Goal: Information Seeking & Learning: Learn about a topic

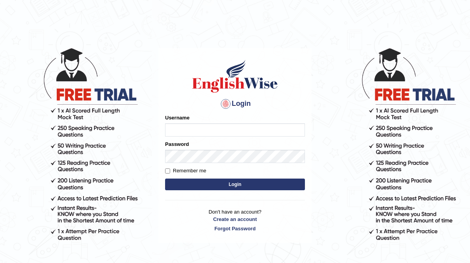
type input "neyam"
click at [232, 184] on button "Login" at bounding box center [235, 184] width 140 height 12
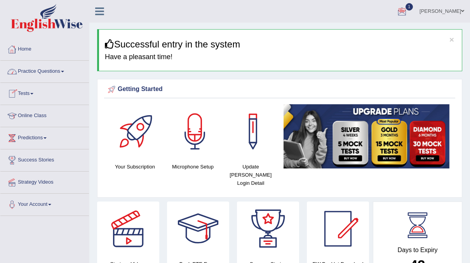
click at [24, 54] on link "Home" at bounding box center [44, 47] width 89 height 19
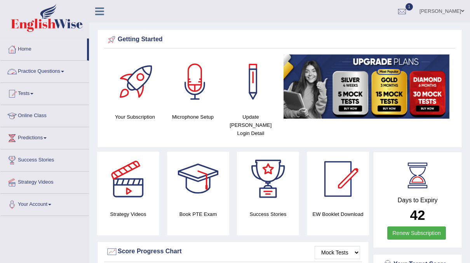
click at [59, 78] on link "Practice Questions" at bounding box center [44, 70] width 89 height 19
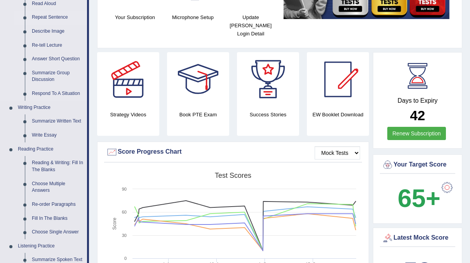
scroll to position [100, 0]
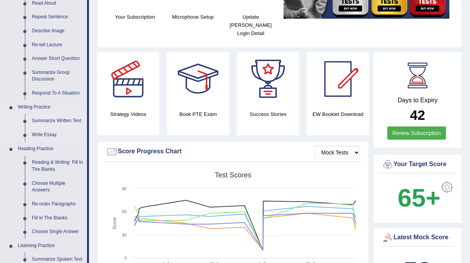
click at [41, 119] on link "Summarize Written Text" at bounding box center [57, 121] width 59 height 14
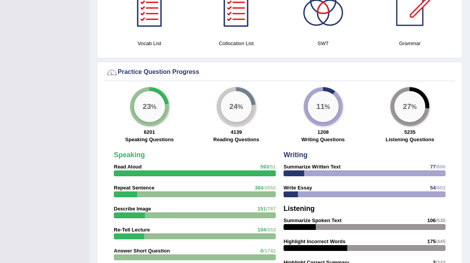
scroll to position [498, 0]
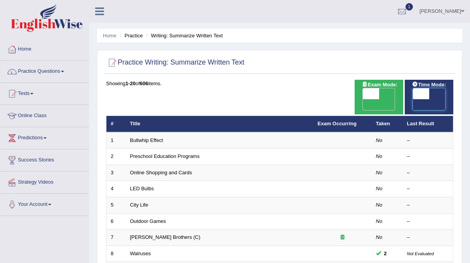
click at [426, 93] on span at bounding box center [421, 93] width 16 height 11
checkbox input "true"
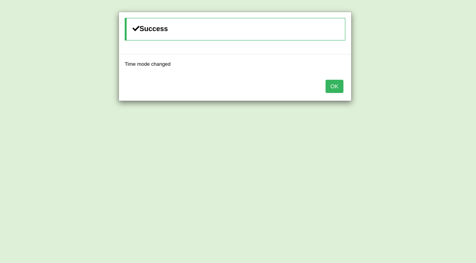
click at [337, 84] on button "OK" at bounding box center [335, 86] width 18 height 13
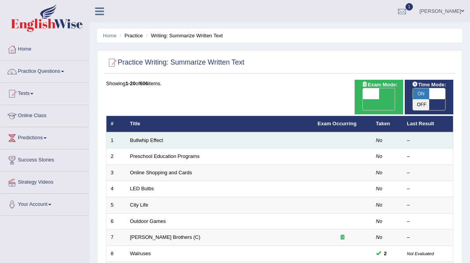
click at [300, 132] on td "Bullwhip Effect" at bounding box center [220, 140] width 188 height 16
click at [156, 137] on link "Bullwhip Effect" at bounding box center [146, 140] width 33 height 6
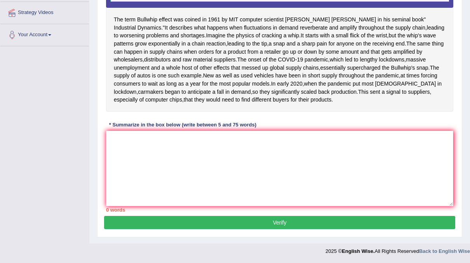
scroll to position [175, 0]
click at [188, 161] on textarea at bounding box center [279, 168] width 347 height 75
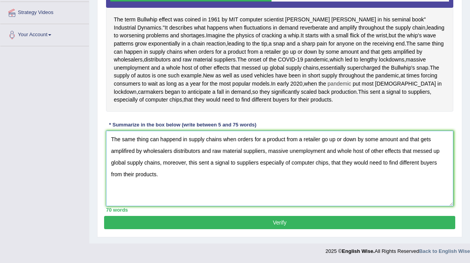
scroll to position [193, 0]
type textarea "The same thing can happend in supply chains when orders for a product from a re…"
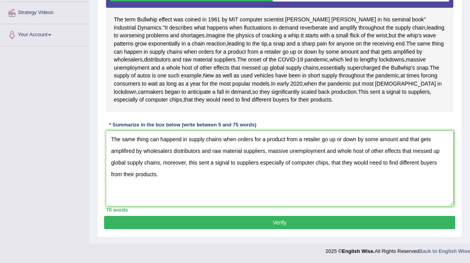
click at [286, 227] on button "Verify" at bounding box center [279, 222] width 351 height 13
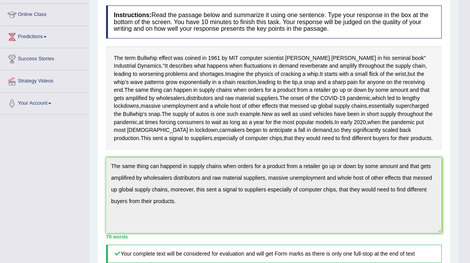
scroll to position [0, 0]
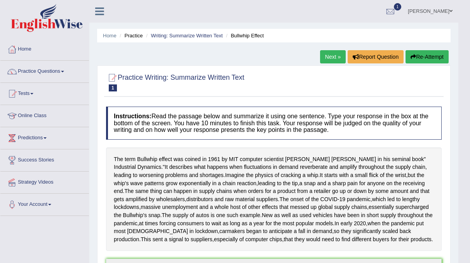
click at [330, 58] on link "Next »" at bounding box center [333, 56] width 26 height 13
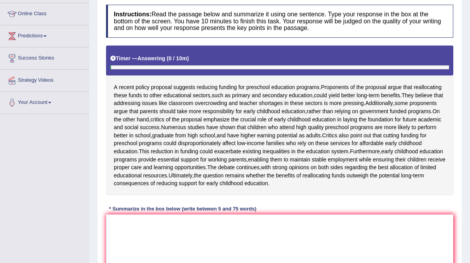
scroll to position [118, 0]
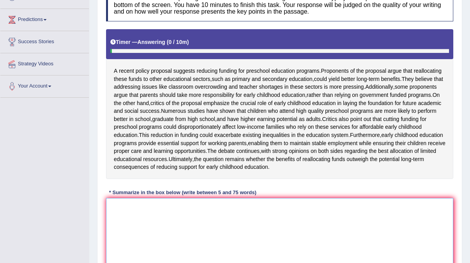
click at [134, 222] on textarea at bounding box center [279, 235] width 347 height 75
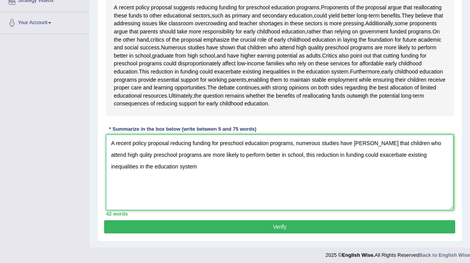
scroll to position [182, 0]
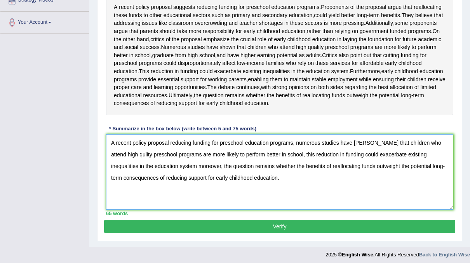
type textarea "A recent policy proposal reducing funding for preschool education programs, num…"
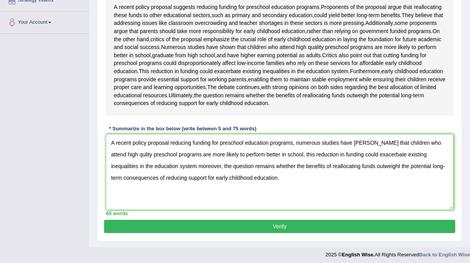
click at [281, 233] on button "Verify" at bounding box center [279, 226] width 351 height 13
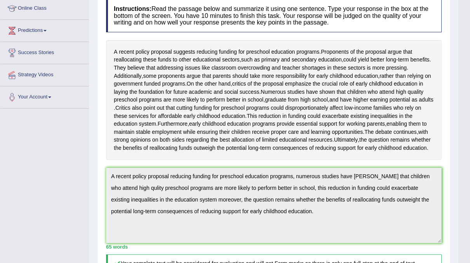
scroll to position [0, 0]
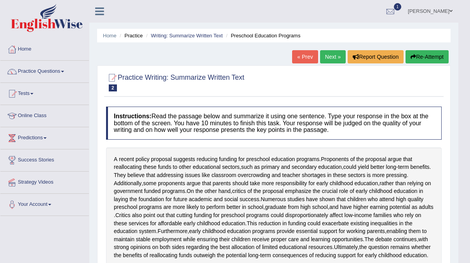
click at [334, 59] on link "Next »" at bounding box center [333, 56] width 26 height 13
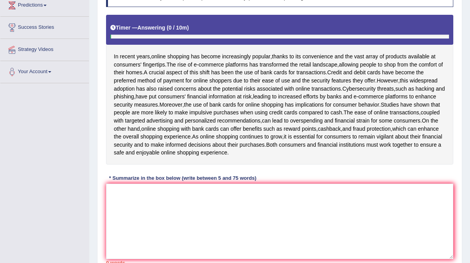
scroll to position [130, 0]
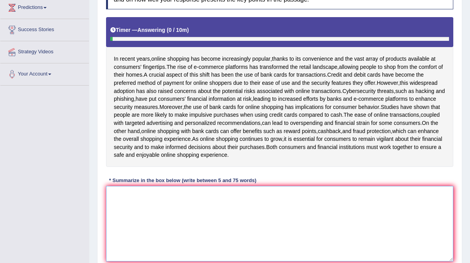
click at [139, 210] on textarea at bounding box center [279, 223] width 347 height 75
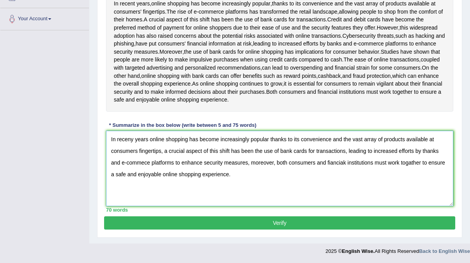
scroll to position [191, 0]
click at [132, 146] on textarea "In receny years online shopping has become increasingly popular thanks to its c…" at bounding box center [279, 168] width 347 height 75
type textarea "In recent years online shopping has become increasingly popular thanks to its c…"
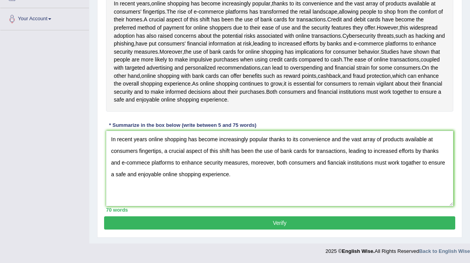
click at [286, 229] on button "Verify" at bounding box center [279, 222] width 351 height 13
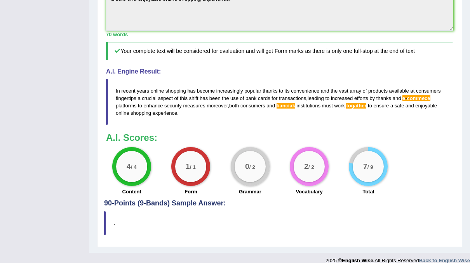
scroll to position [0, 0]
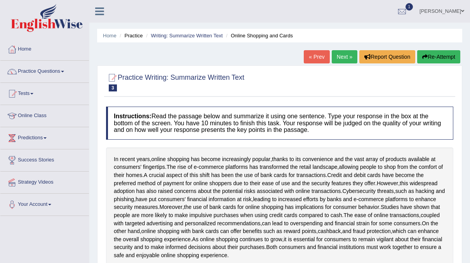
click at [339, 56] on link "Next »" at bounding box center [345, 56] width 26 height 13
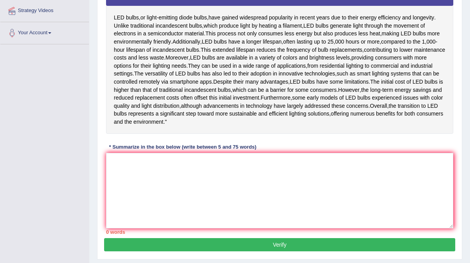
scroll to position [171, 0]
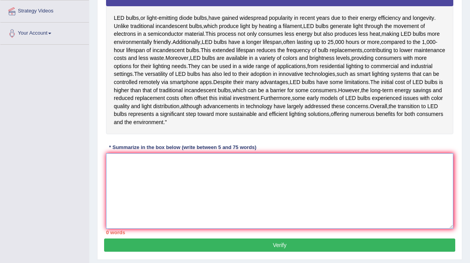
click at [132, 188] on textarea at bounding box center [279, 190] width 347 height 75
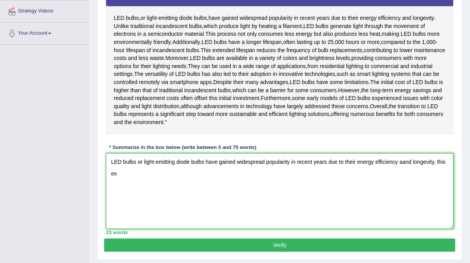
click at [132, 188] on textarea "LED bulbs or light-emitting diode bulbs have gained widespread popularity in re…" at bounding box center [279, 190] width 347 height 75
click at [114, 195] on textarea "LED bulbts or light-emitting diode bulbs have gained widespread popularity in r…" at bounding box center [279, 190] width 347 height 75
click at [117, 195] on textarea "LED bulbts or light-emitting diode bulbs have gained widespread popularity in r…" at bounding box center [279, 190] width 347 height 75
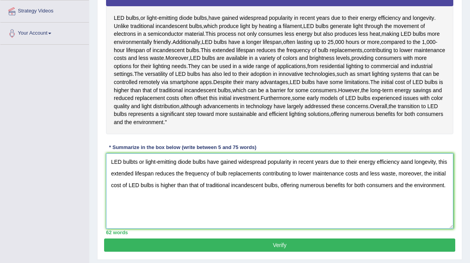
scroll to position [216, 0]
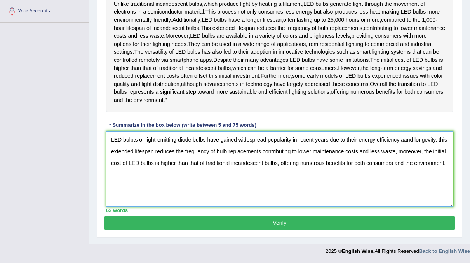
type textarea "LED bulbts or light-emitting diode bulbs have gained widespread popularity in r…"
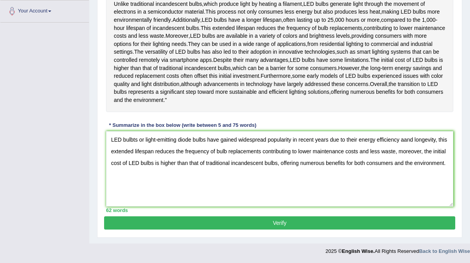
click at [290, 222] on button "Verify" at bounding box center [279, 222] width 351 height 13
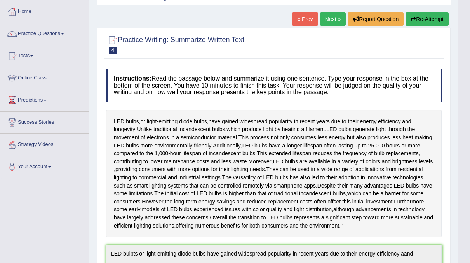
scroll to position [0, 0]
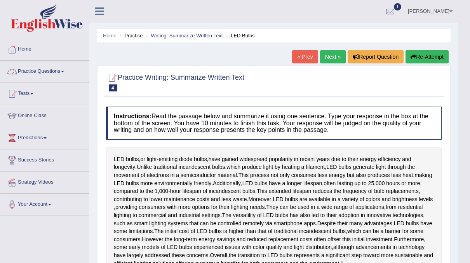
click at [72, 67] on link "Practice Questions" at bounding box center [44, 70] width 89 height 19
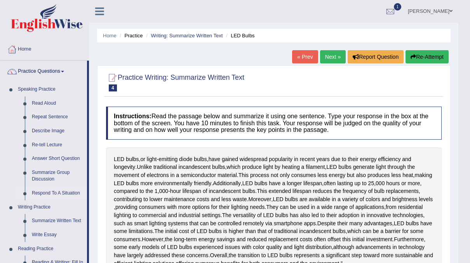
scroll to position [30, 0]
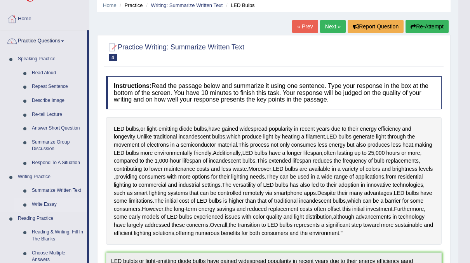
click at [47, 203] on link "Write Essay" at bounding box center [57, 204] width 59 height 14
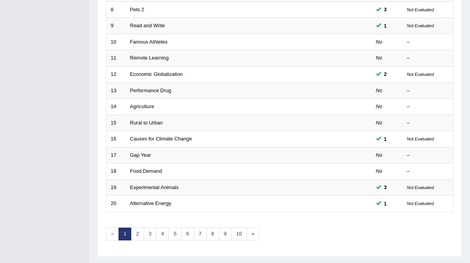
scroll to position [248, 0]
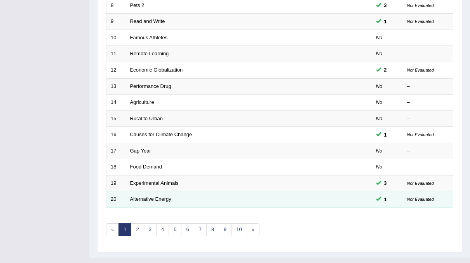
click at [154, 191] on td "Alternative Energy" at bounding box center [220, 199] width 188 height 16
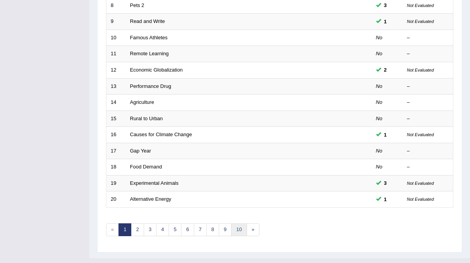
click at [236, 223] on link "10" at bounding box center [239, 229] width 16 height 13
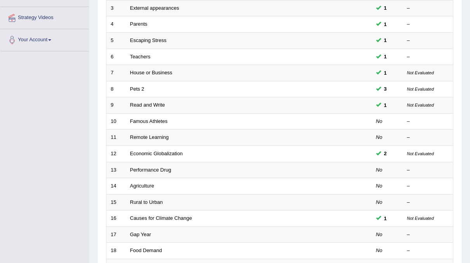
scroll to position [183, 0]
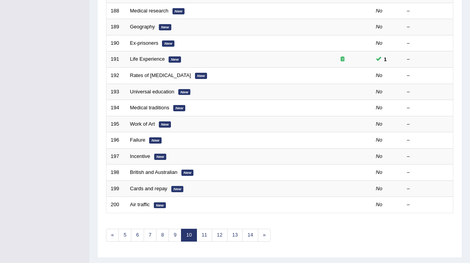
scroll to position [248, 0]
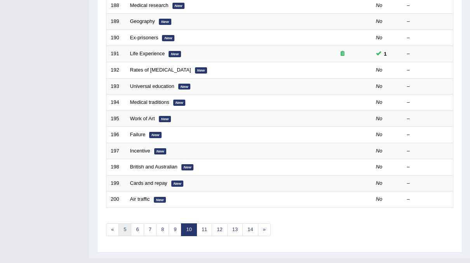
click at [121, 223] on link "5" at bounding box center [125, 229] width 13 height 13
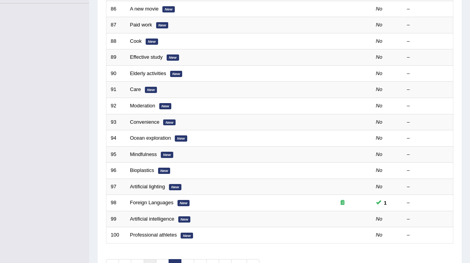
scroll to position [220, 0]
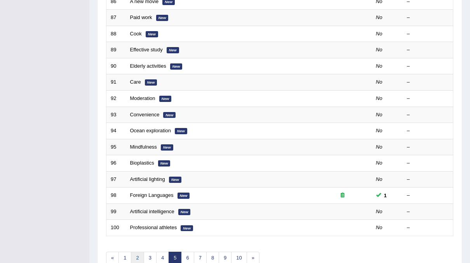
click at [135, 251] on link "2" at bounding box center [137, 257] width 13 height 13
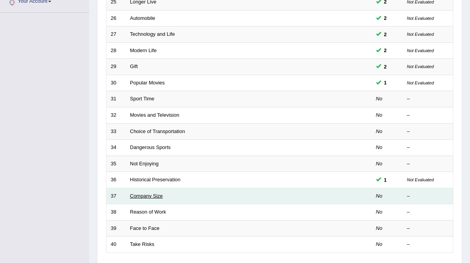
scroll to position [197, 0]
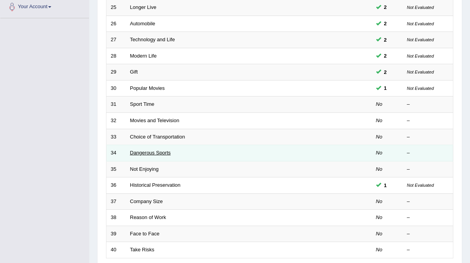
click at [144, 150] on link "Dangerous Sports" at bounding box center [150, 153] width 41 height 6
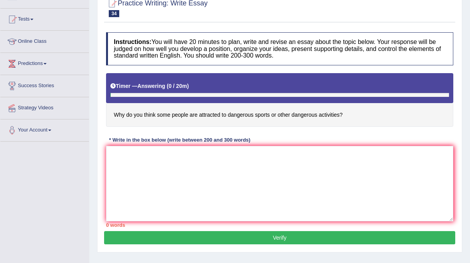
scroll to position [79, 0]
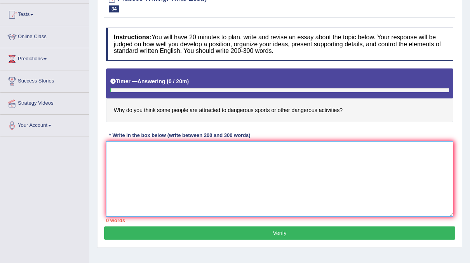
click at [137, 148] on textarea at bounding box center [279, 178] width 347 height 75
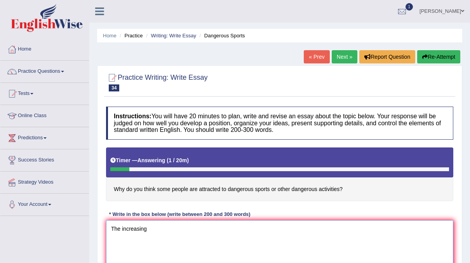
type textarea "The increasing"
click at [33, 93] on span at bounding box center [31, 94] width 3 height 2
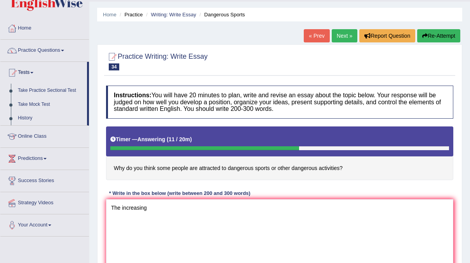
scroll to position [23, 0]
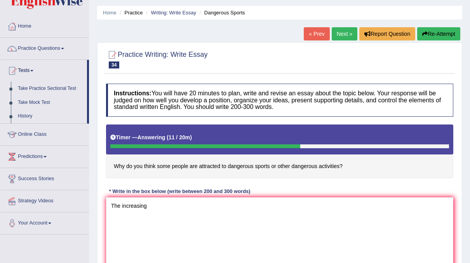
click at [432, 35] on button "Re-Attempt" at bounding box center [438, 33] width 43 height 13
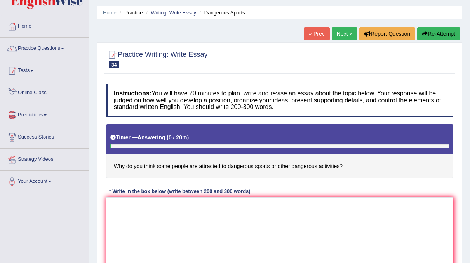
scroll to position [23, 0]
click at [52, 47] on link "Practice Questions" at bounding box center [44, 47] width 89 height 19
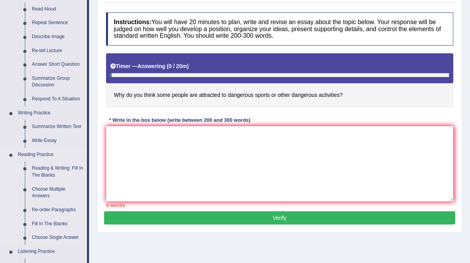
scroll to position [94, 0]
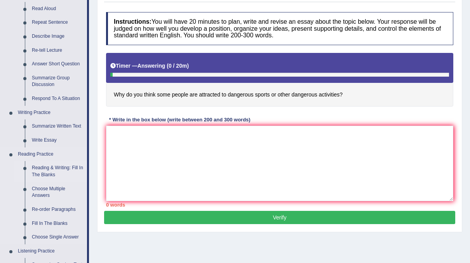
click at [47, 168] on link "Reading & Writing: Fill In The Blanks" at bounding box center [57, 171] width 59 height 21
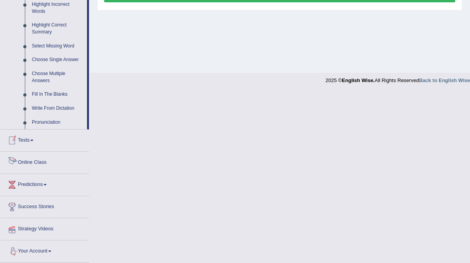
scroll to position [367, 0]
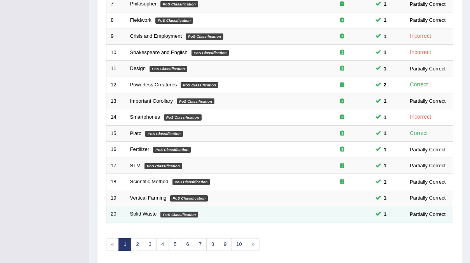
scroll to position [248, 0]
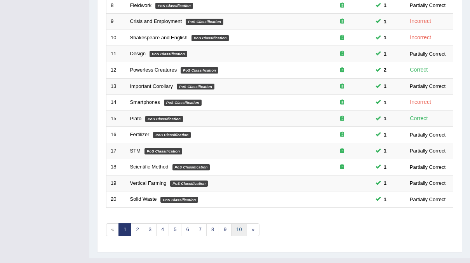
click at [237, 223] on link "10" at bounding box center [239, 229] width 16 height 13
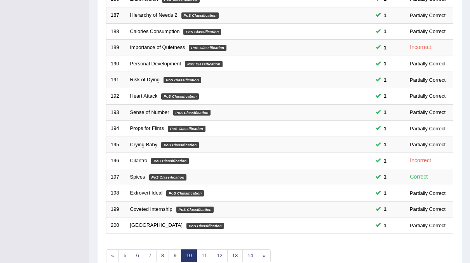
scroll to position [248, 0]
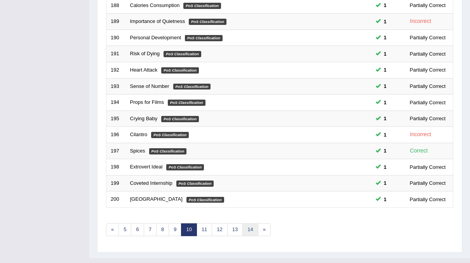
click at [246, 223] on link "14" at bounding box center [251, 229] width 16 height 13
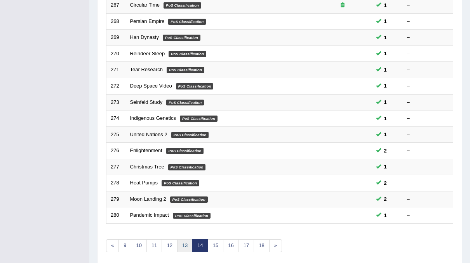
scroll to position [233, 0]
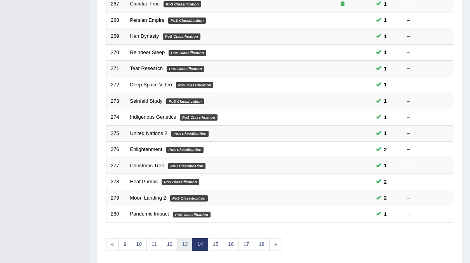
click at [182, 238] on link "13" at bounding box center [185, 244] width 16 height 13
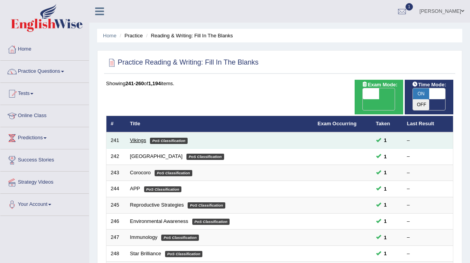
click at [143, 137] on link "Vikings" at bounding box center [138, 140] width 16 height 6
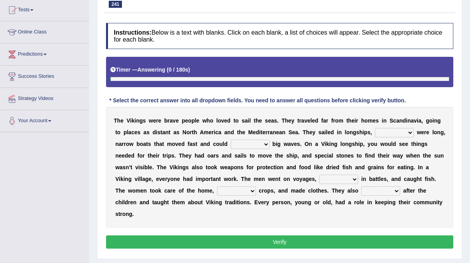
scroll to position [84, 0]
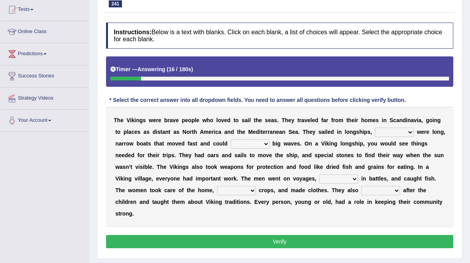
click at [377, 123] on div "T h e V i k i n g s w e r e b r a v e p e o p l e w h o l o v e d t o s a i l t…" at bounding box center [279, 166] width 347 height 120
click at [385, 133] on select "that which what those" at bounding box center [394, 131] width 39 height 9
select select "that"
click at [375, 127] on select "that which what those" at bounding box center [394, 131] width 39 height 9
click at [233, 140] on select "handle whisper deal moderate" at bounding box center [250, 143] width 39 height 9
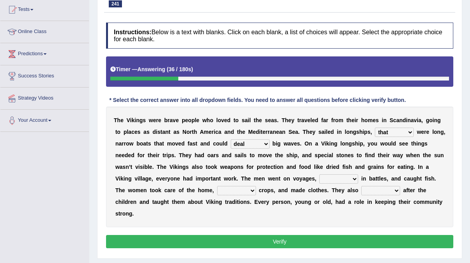
click at [231, 139] on select "handle whisper deal moderate" at bounding box center [250, 143] width 39 height 9
click at [235, 144] on select "handle whisper deal moderate" at bounding box center [250, 143] width 39 height 9
select select "handle"
click at [231, 139] on select "handle whisper deal moderate" at bounding box center [250, 143] width 39 height 9
click at [258, 171] on div "T h e V i k i n g s w e r e b r a v e p e o p l e w h o l o v e d t o s a i l t…" at bounding box center [279, 166] width 347 height 120
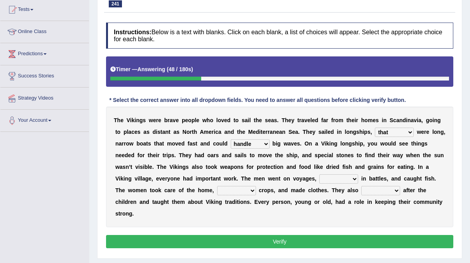
click at [319, 177] on select "injured opposed resolved fought" at bounding box center [338, 178] width 39 height 9
select select "fought"
click at [319, 174] on select "injured opposed resolved fought" at bounding box center [338, 178] width 39 height 9
click at [217, 188] on select "sorted pulled grew spilt" at bounding box center [236, 190] width 39 height 9
select select "grew"
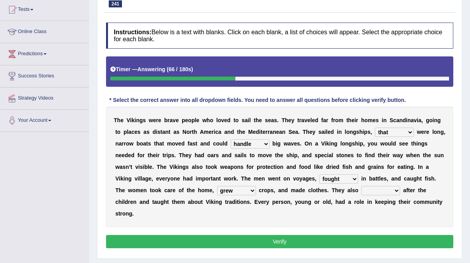
click at [217, 186] on select "sorted pulled grew spilt" at bounding box center [236, 190] width 39 height 9
click at [361, 186] on select "looked put took tend" at bounding box center [380, 190] width 39 height 9
select select "looked"
click at [361, 186] on select "looked put took tend" at bounding box center [380, 190] width 39 height 9
click at [293, 235] on button "Verify" at bounding box center [279, 241] width 347 height 13
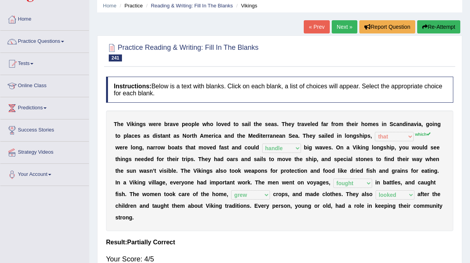
scroll to position [26, 0]
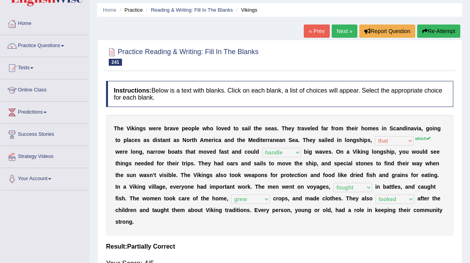
click at [339, 25] on link "Next »" at bounding box center [345, 30] width 26 height 13
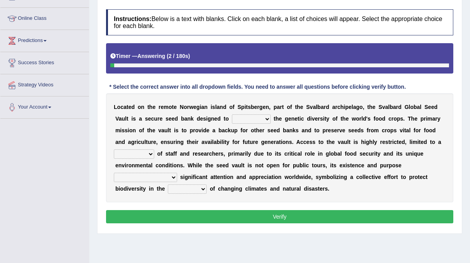
scroll to position [97, 0]
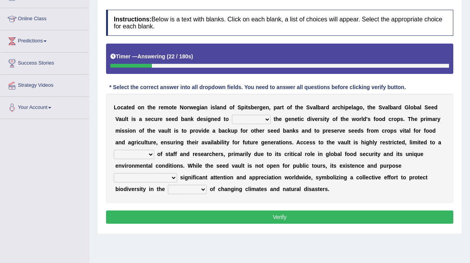
click at [232, 118] on select "withstand require safeguard remark" at bounding box center [251, 119] width 39 height 9
select select "safeguard"
click at [232, 115] on select "withstand require safeguard remark" at bounding box center [251, 119] width 39 height 9
click at [154, 150] on select "component figure handful term" at bounding box center [134, 154] width 40 height 9
select select "handful"
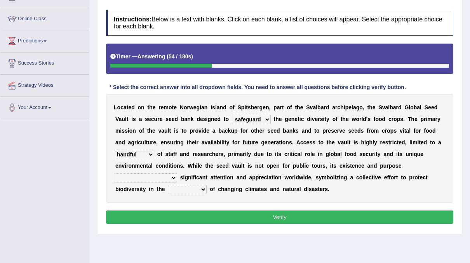
click at [154, 150] on select "component figure handful term" at bounding box center [134, 154] width 40 height 9
click at [307, 159] on div "L o c a t e d o n t h e r e m o t e N o r w e g i a n i s l a n d o f S p i t s…" at bounding box center [279, 148] width 347 height 109
click at [177, 173] on select "garnering have garnered to [PERSON_NAME] are garnered" at bounding box center [145, 177] width 63 height 9
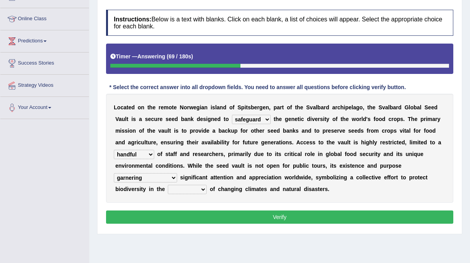
select select "to [PERSON_NAME]"
click at [177, 173] on select "garnering have garnered to [PERSON_NAME] are garnered" at bounding box center [145, 177] width 63 height 9
click at [207, 185] on select "mode direction face relation" at bounding box center [187, 189] width 39 height 9
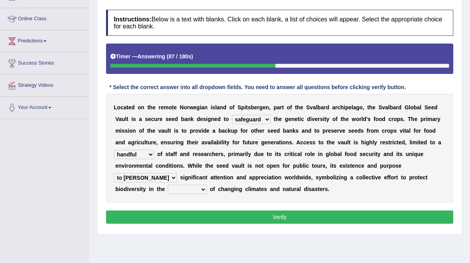
select select "direction"
click at [207, 185] on select "mode direction face relation" at bounding box center [187, 189] width 39 height 9
click at [323, 218] on button "Verify" at bounding box center [279, 216] width 347 height 13
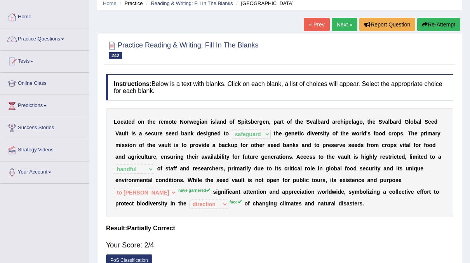
scroll to position [31, 0]
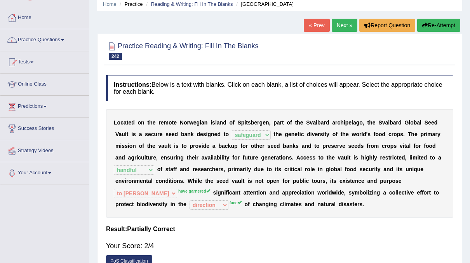
click at [337, 21] on link "Next »" at bounding box center [345, 25] width 26 height 13
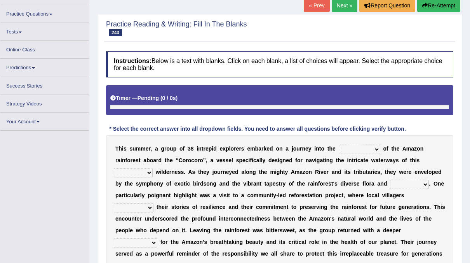
scroll to position [50, 0]
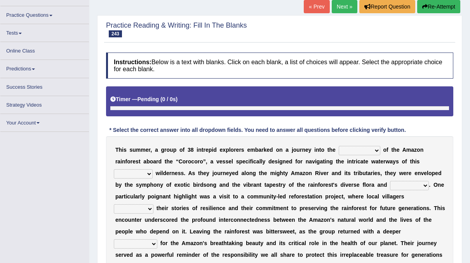
click at [359, 147] on select "cycle compilation heart source" at bounding box center [360, 150] width 42 height 9
select select "cycle"
click at [339, 146] on select "cycle compilation heart source" at bounding box center [360, 150] width 42 height 9
click at [153, 169] on select "literary lush neutral adequate" at bounding box center [133, 173] width 39 height 9
select select "neutral"
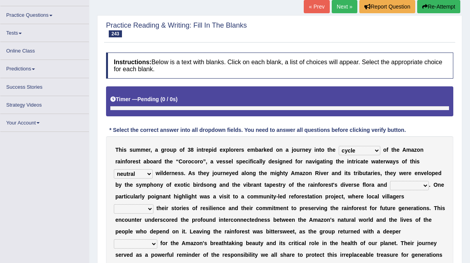
click at [153, 169] on select "literary lush neutral adequate" at bounding box center [133, 173] width 39 height 9
click at [325, 176] on div "T h i s s u m m e r , a g r o u p o f 3 8 i n t r e p i d e x p l o r e r s e m…" at bounding box center [279, 208] width 347 height 144
click at [390, 185] on select "guts fauna portions variability" at bounding box center [409, 185] width 39 height 9
select select "fauna"
click at [390, 181] on select "guts fauna portions variability" at bounding box center [409, 185] width 39 height 9
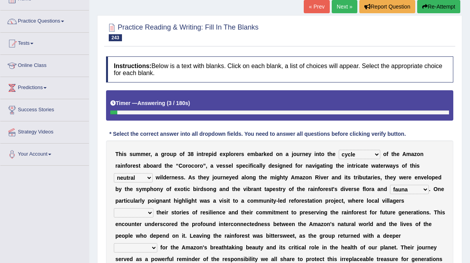
click at [154, 208] on select "supervised negotiated ignored shared" at bounding box center [134, 212] width 40 height 9
select select "ignored"
click at [154, 208] on select "supervised negotiated ignored shared" at bounding box center [134, 212] width 40 height 9
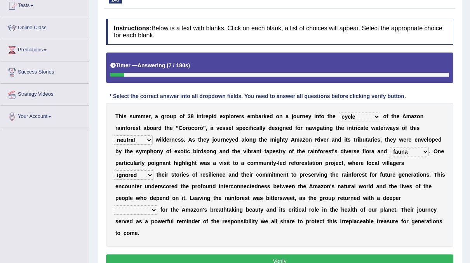
scroll to position [89, 0]
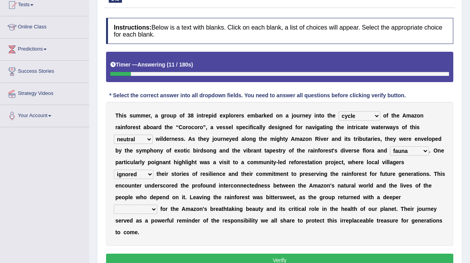
click at [157, 204] on select "flexibility expansion maturity appreciation" at bounding box center [136, 208] width 44 height 9
select select "appreciation"
click at [157, 204] on select "flexibility expansion maturity appreciation" at bounding box center [136, 208] width 44 height 9
click at [247, 253] on button "Verify" at bounding box center [279, 259] width 347 height 13
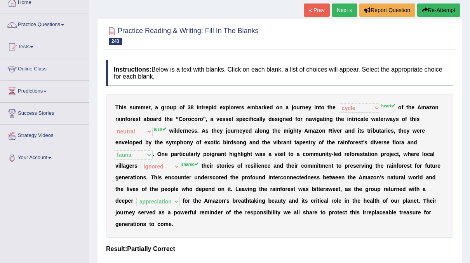
scroll to position [0, 0]
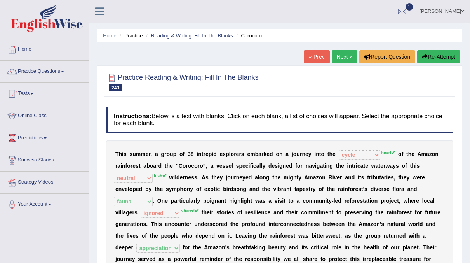
click at [340, 56] on link "Next »" at bounding box center [345, 56] width 26 height 13
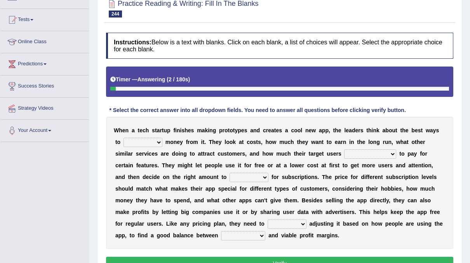
scroll to position [72, 0]
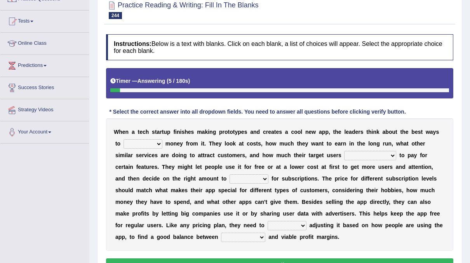
click at [147, 145] on select "make ensure offer pull" at bounding box center [143, 143] width 39 height 9
select select "make"
click at [124, 139] on select "make ensure offer pull" at bounding box center [143, 143] width 39 height 9
click at [344, 151] on select "willingly are willing that willingness willing" at bounding box center [370, 155] width 52 height 9
select select "are willing"
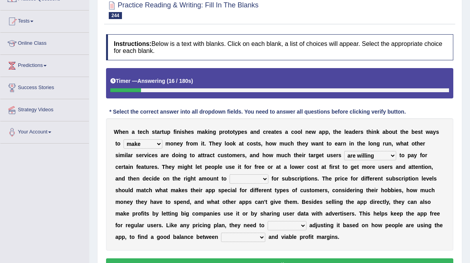
click at [344, 151] on select "willingly are willing that willingness willing" at bounding box center [370, 155] width 52 height 9
click at [230, 178] on select "prepare illuminate charge evaluate" at bounding box center [249, 178] width 39 height 9
select select "charge"
click at [230, 174] on select "prepare illuminate charge evaluate" at bounding box center [249, 178] width 39 height 9
click at [307, 221] on select "keep turn provide expose" at bounding box center [287, 225] width 39 height 9
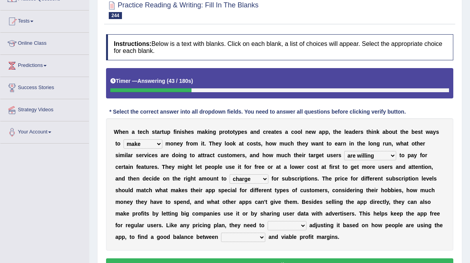
select select "keep"
click at [307, 221] on select "keep turn provide expose" at bounding box center [287, 225] width 39 height 9
click at [265, 232] on select "affordability assignments borders participants" at bounding box center [243, 236] width 44 height 9
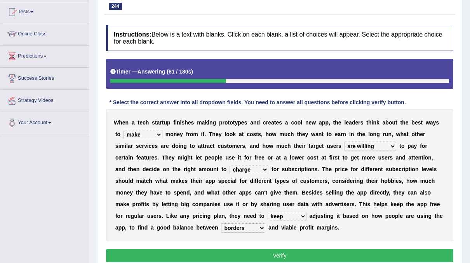
scroll to position [82, 0]
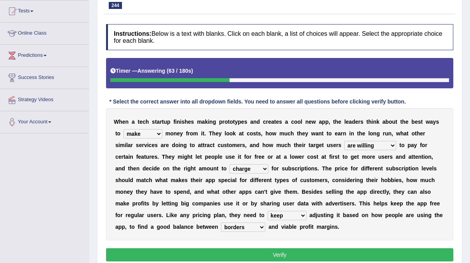
click at [238, 212] on b "e" at bounding box center [236, 215] width 3 height 6
click at [265, 222] on select "affordability assignments borders participants" at bounding box center [243, 226] width 44 height 9
select select "participants"
click at [265, 222] on select "affordability assignments borders participants" at bounding box center [243, 226] width 44 height 9
click at [347, 248] on button "Verify" at bounding box center [279, 254] width 347 height 13
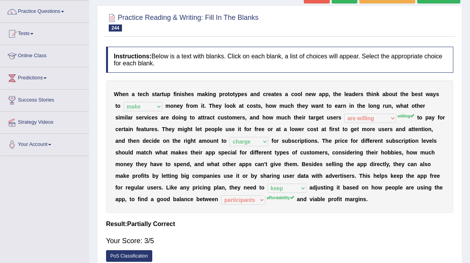
scroll to position [0, 0]
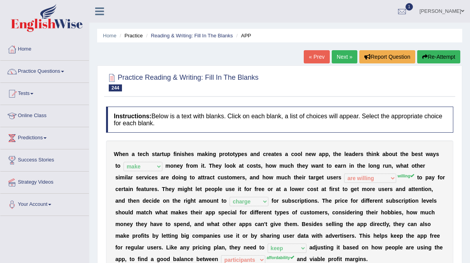
click at [350, 61] on link "Next »" at bounding box center [345, 56] width 26 height 13
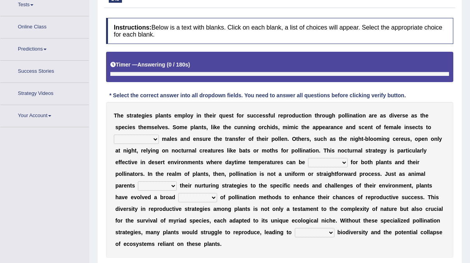
scroll to position [97, 0]
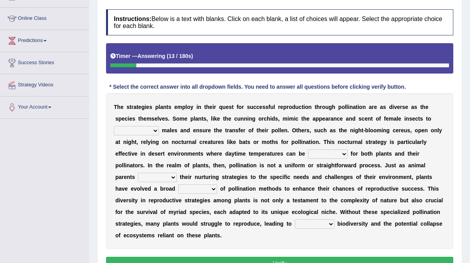
click at [159, 126] on select "acknowledge view discourage attract" at bounding box center [136, 130] width 45 height 9
click at [272, 185] on b "h" at bounding box center [270, 188] width 3 height 6
click at [159, 126] on select "acknowledge view discourage attract" at bounding box center [136, 130] width 45 height 9
select select "attract"
click at [159, 126] on select "acknowledge view discourage attract" at bounding box center [136, 130] width 45 height 9
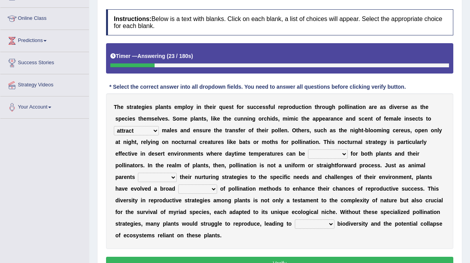
click at [241, 148] on div "T h e s t r a t e g i e s p l a n t s e m p l o y i n t h e i r q u e s t f o r…" at bounding box center [279, 170] width 347 height 155
click at [308, 153] on select "prohibitive prohibited prohibiting prohibition" at bounding box center [328, 153] width 40 height 9
select select "prohibited"
click at [308, 149] on select "prohibitive prohibited prohibiting prohibition" at bounding box center [328, 153] width 40 height 9
click at [177, 173] on select "relax advocate adapt win" at bounding box center [157, 177] width 39 height 9
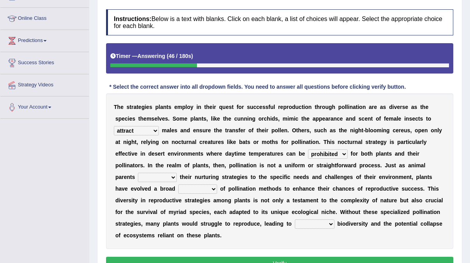
select select "win"
click at [177, 173] on select "relax advocate adapt win" at bounding box center [157, 177] width 39 height 9
click at [217, 184] on select "spectrum survival revenue zone" at bounding box center [197, 188] width 39 height 9
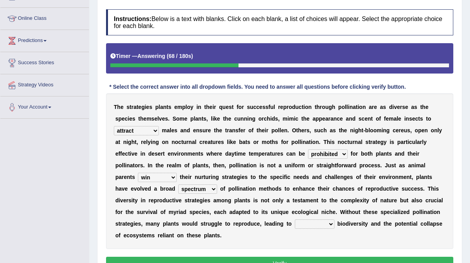
select select "survival"
click at [217, 184] on select "spectrum survival revenue zone" at bounding box center [197, 188] width 39 height 9
click at [335, 219] on select "initial diminished prime retired" at bounding box center [315, 223] width 40 height 9
select select "prime"
click at [335, 219] on select "initial diminished prime retired" at bounding box center [315, 223] width 40 height 9
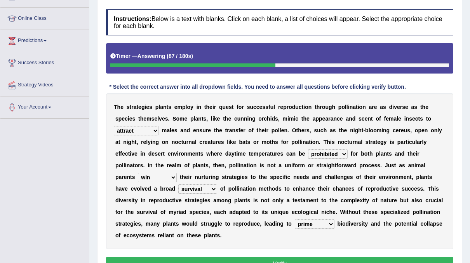
click button "Verify"
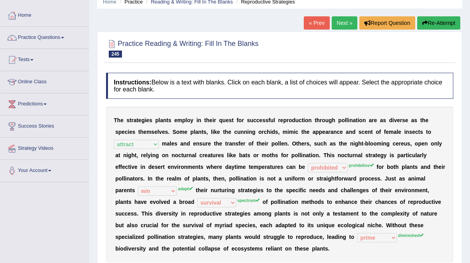
scroll to position [33, 0]
click link "Next »"
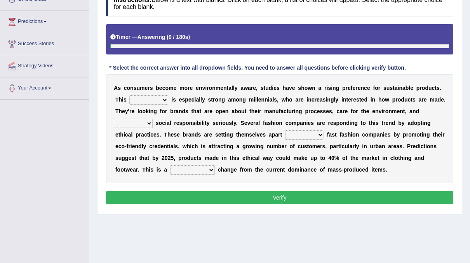
scroll to position [135, 0]
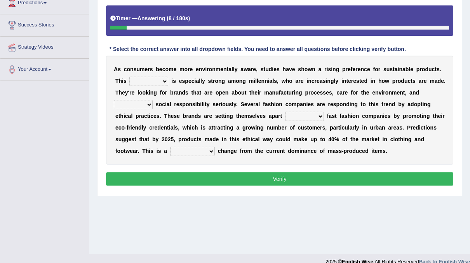
click at [148, 79] on select "duty balance context trend" at bounding box center [148, 81] width 39 height 9
click at [129, 77] on select "duty balance context trend" at bounding box center [148, 81] width 39 height 9
click at [141, 77] on select "duty balance context trend" at bounding box center [148, 81] width 39 height 9
click at [267, 140] on b "a" at bounding box center [268, 139] width 3 height 6
click at [147, 83] on select "duty balance context trend" at bounding box center [148, 81] width 39 height 9
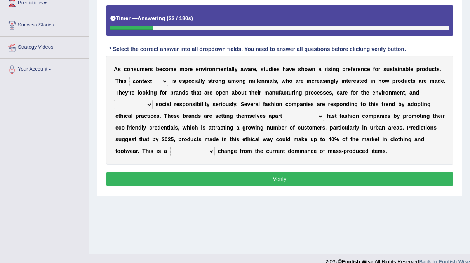
select select "trend"
click at [129, 77] on select "duty balance context trend" at bounding box center [148, 81] width 39 height 9
click at [153, 100] on select "take raise get make" at bounding box center [133, 104] width 39 height 9
select select "take"
click at [153, 100] on select "take raise get make" at bounding box center [133, 104] width 39 height 9
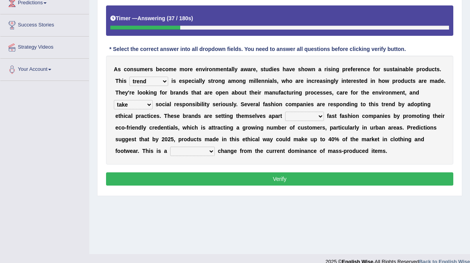
click at [285, 115] on select "into for away from" at bounding box center [304, 116] width 39 height 9
select select "away"
click at [285, 112] on select "into for away from" at bounding box center [304, 116] width 39 height 9
click at [215, 147] on select "respective conventional potential significant" at bounding box center [192, 151] width 45 height 9
select select "conventional"
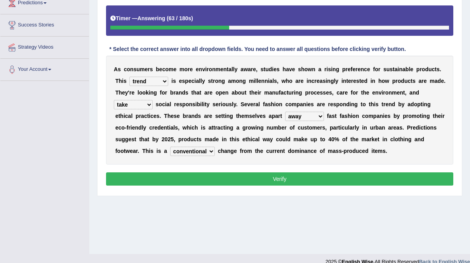
click at [215, 147] on select "respective conventional potential significant" at bounding box center [192, 151] width 45 height 9
click at [356, 177] on button "Verify" at bounding box center [279, 178] width 347 height 13
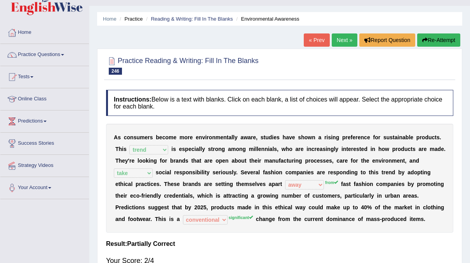
scroll to position [15, 0]
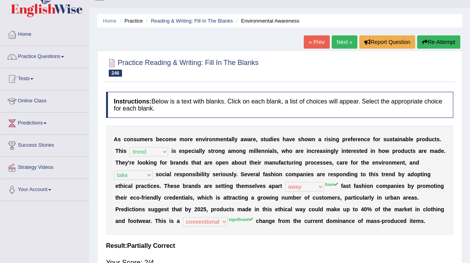
click at [346, 43] on link "Next »" at bounding box center [345, 41] width 26 height 13
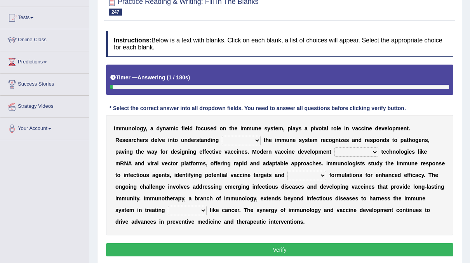
scroll to position [88, 0]
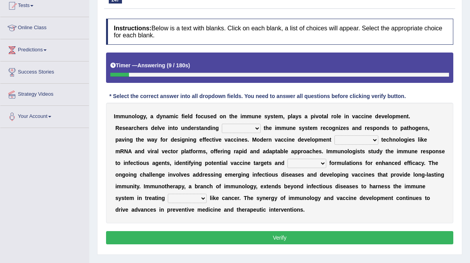
click at [222, 124] on select "which what that how" at bounding box center [241, 128] width 39 height 9
select select "how"
click at [222, 124] on select "which what that how" at bounding box center [241, 128] width 39 height 9
click at [335, 140] on select "persists settles incorporates isolates" at bounding box center [357, 139] width 44 height 9
click at [335, 135] on select "persists settles incorporates isolates" at bounding box center [357, 139] width 44 height 9
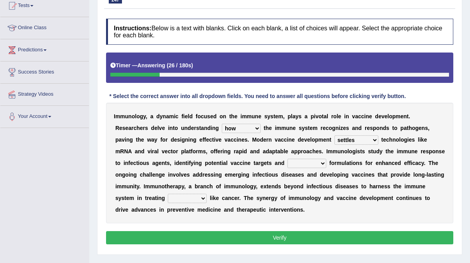
click at [335, 137] on select "persists settles incorporates isolates" at bounding box center [357, 139] width 44 height 9
select select "persists"
click at [335, 135] on select "persists settles incorporates isolates" at bounding box center [357, 139] width 44 height 9
click at [288, 162] on select "funding slipping spreading optimizing" at bounding box center [307, 163] width 39 height 9
select select "optimizing"
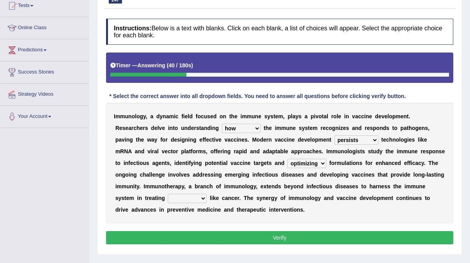
click at [288, 159] on select "funding slipping spreading optimizing" at bounding box center [307, 163] width 39 height 9
click at [207, 194] on select "conditions attitudes themes projects" at bounding box center [187, 198] width 39 height 9
select select "conditions"
click at [207, 194] on select "conditions attitudes themes projects" at bounding box center [187, 198] width 39 height 9
click at [176, 157] on div "I m m u n o l o g y , a d y n a m i c f i e l d f o c u s e d o n t h e i m m u…" at bounding box center [279, 163] width 347 height 120
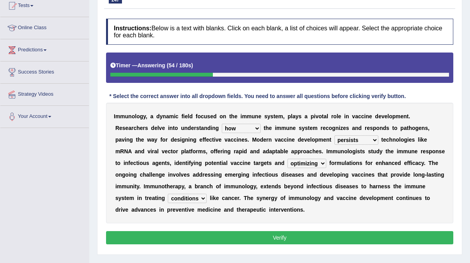
click at [288, 160] on select "funding slipping spreading optimizing" at bounding box center [307, 163] width 39 height 9
select select "spreading"
click at [288, 159] on select "funding slipping spreading optimizing" at bounding box center [307, 163] width 39 height 9
click at [297, 231] on button "Verify" at bounding box center [279, 237] width 347 height 13
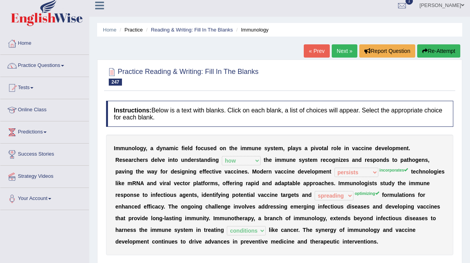
scroll to position [5, 0]
click at [342, 49] on link "Next »" at bounding box center [345, 51] width 26 height 13
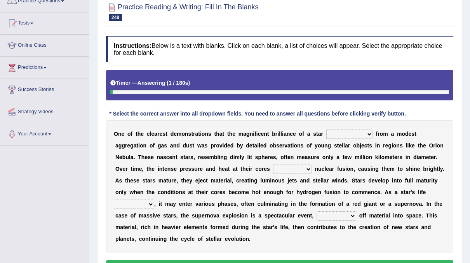
scroll to position [71, 0]
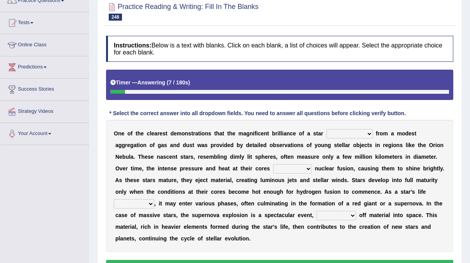
click at [350, 131] on select "impersonates subordinates coordinates originates" at bounding box center [349, 133] width 47 height 9
click at [173, 200] on b "a" at bounding box center [171, 203] width 3 height 6
click at [354, 130] on select "impersonates subordinates coordinates originates" at bounding box center [349, 133] width 47 height 9
select select "originates"
click at [326, 129] on select "impersonates subordinates coordinates originates" at bounding box center [349, 133] width 47 height 9
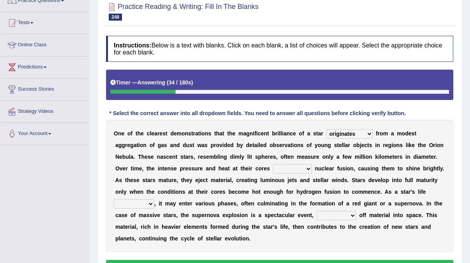
click at [273, 165] on select "reside verify transport initiate" at bounding box center [292, 168] width 39 height 9
select select "transport"
click at [273, 164] on select "reside verify transport initiate" at bounding box center [292, 168] width 39 height 9
click at [154, 199] on select "inserts revises extracts progresses" at bounding box center [134, 203] width 40 height 9
select select "progresses"
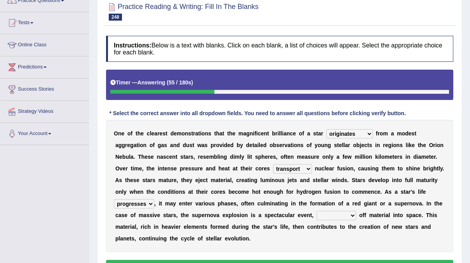
click at [154, 199] on select "inserts revises extracts progresses" at bounding box center [134, 203] width 40 height 9
click at [317, 215] on select "turning channeling hauling casting" at bounding box center [337, 215] width 40 height 9
select select "turning"
click at [317, 211] on select "turning channeling hauling casting" at bounding box center [337, 215] width 40 height 9
click at [275, 260] on button "Verify" at bounding box center [279, 266] width 347 height 13
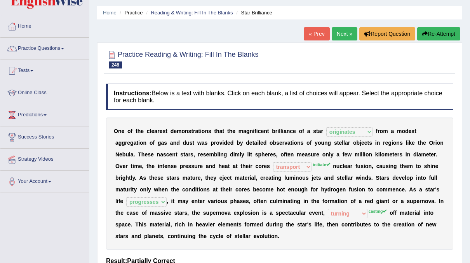
scroll to position [23, 0]
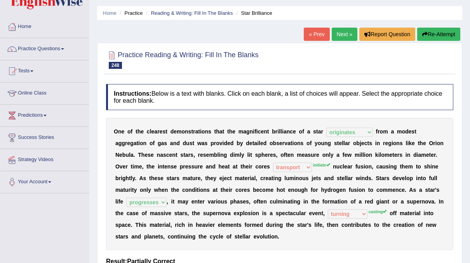
click at [349, 34] on link "Next »" at bounding box center [345, 34] width 26 height 13
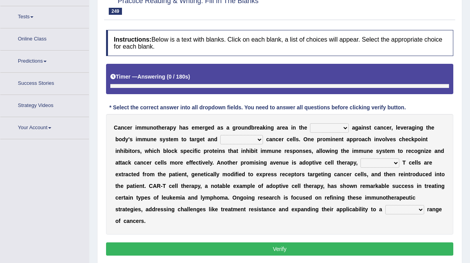
scroll to position [87, 0]
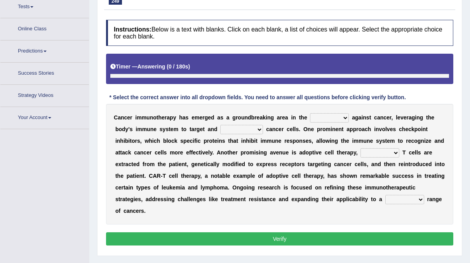
click at [329, 119] on select "life fight cure journey" at bounding box center [329, 117] width 39 height 9
select select "fight"
click at [310, 113] on select "life fight cure journey" at bounding box center [329, 117] width 39 height 9
click at [229, 126] on select "eliminate camouflage nurture synchronize" at bounding box center [241, 129] width 43 height 9
select select "eliminate"
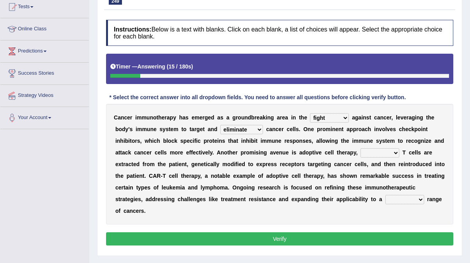
click at [220, 125] on select "eliminate camouflage nurture synchronize" at bounding box center [241, 129] width 43 height 9
click at [361, 153] on select "in that while where which" at bounding box center [380, 152] width 39 height 9
click at [361, 148] on select "in that while where which" at bounding box center [380, 152] width 39 height 9
click at [361, 150] on select "in that while where which" at bounding box center [380, 152] width 39 height 9
select select "where"
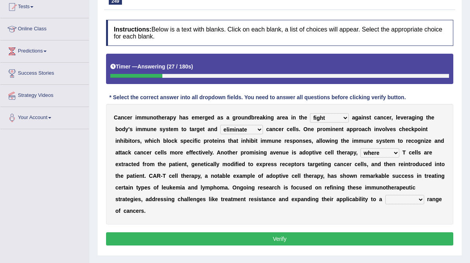
click at [361, 148] on select "in that while where which" at bounding box center [380, 152] width 39 height 9
click at [386, 198] on select "broader sharper heavier deeper" at bounding box center [405, 199] width 39 height 9
select select "broader"
click at [386, 195] on select "broader sharper heavier deeper" at bounding box center [405, 199] width 39 height 9
click at [248, 232] on button "Verify" at bounding box center [279, 238] width 347 height 13
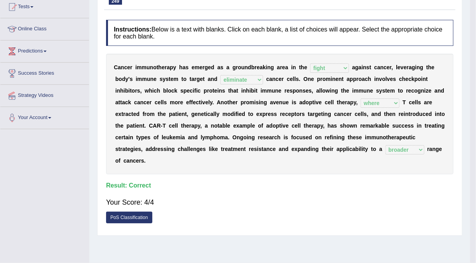
click at [251, 199] on div "Your Score: 4/4" at bounding box center [279, 202] width 347 height 19
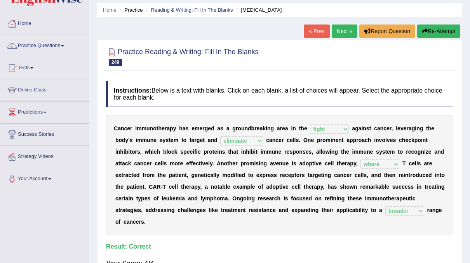
scroll to position [0, 0]
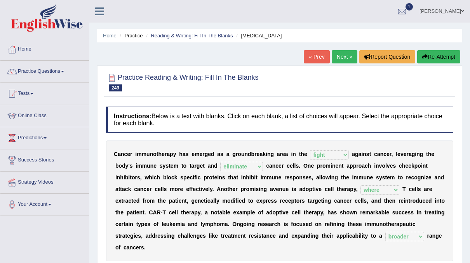
click at [347, 58] on link "Next »" at bounding box center [345, 56] width 26 height 13
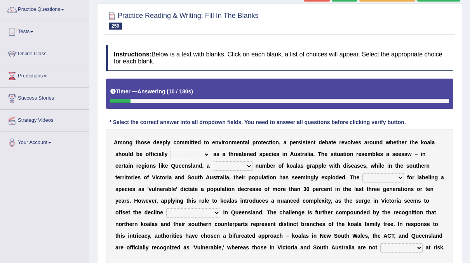
scroll to position [63, 0]
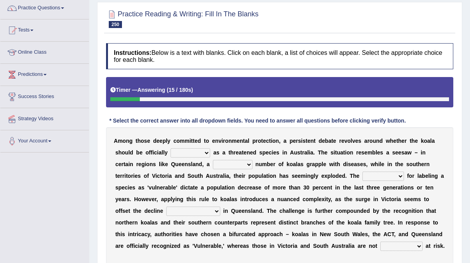
click at [171, 148] on select "designated welcomed submitted celebrated" at bounding box center [191, 152] width 40 height 9
select select "submitted"
click at [171, 148] on select "designated welcomed submitted celebrated" at bounding box center [191, 152] width 40 height 9
click at [213, 162] on select "main substantial permanent vital" at bounding box center [233, 164] width 40 height 9
click at [188, 225] on div "A m o n g t h o s e d e e p l y c o m m i t t e d t o e n v i r o n m e n t a l…" at bounding box center [279, 199] width 347 height 144
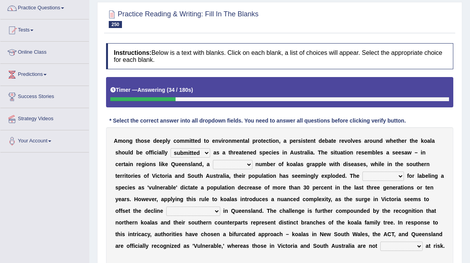
click at [213, 163] on select "main substantial permanent vital" at bounding box center [233, 164] width 40 height 9
select select "main"
click at [213, 160] on select "main substantial permanent vital" at bounding box center [233, 164] width 40 height 9
click at [363, 177] on select "climates criteria relations phenomena" at bounding box center [384, 175] width 42 height 9
select select "criteria"
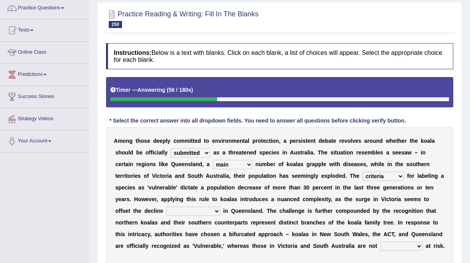
click at [363, 171] on select "climates criteria relations phenomena" at bounding box center [384, 175] width 42 height 9
click at [220, 206] on select "observed observing that observed which observing" at bounding box center [193, 210] width 54 height 9
select select "that observed"
click at [220, 206] on select "observed observing that observed which observing" at bounding box center [193, 210] width 54 height 9
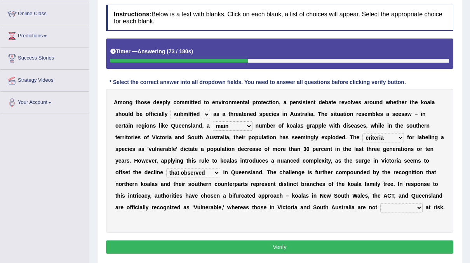
scroll to position [102, 0]
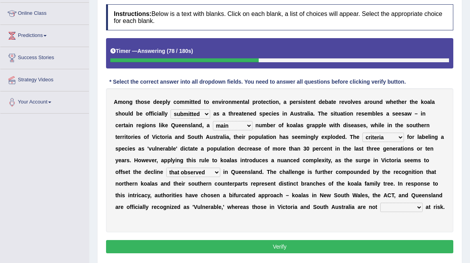
click at [380, 206] on select "normalized deemed stored represented" at bounding box center [401, 206] width 42 height 9
select select "normalized"
click at [380, 202] on select "normalized deemed stored represented" at bounding box center [401, 206] width 42 height 9
click at [199, 240] on button "Verify" at bounding box center [279, 246] width 347 height 13
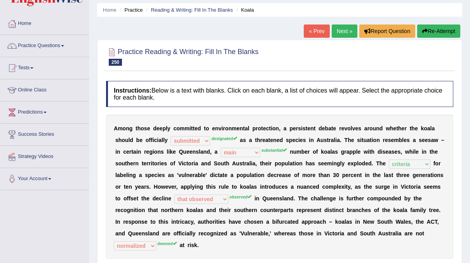
scroll to position [25, 0]
click at [338, 28] on link "Next »" at bounding box center [345, 31] width 26 height 13
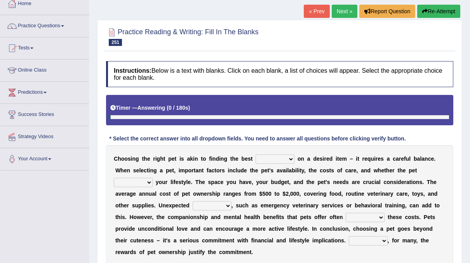
scroll to position [77, 0]
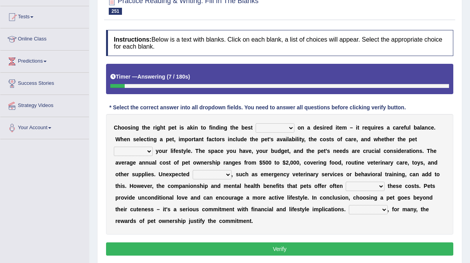
click at [280, 127] on select "deal recipe post theory" at bounding box center [275, 127] width 39 height 9
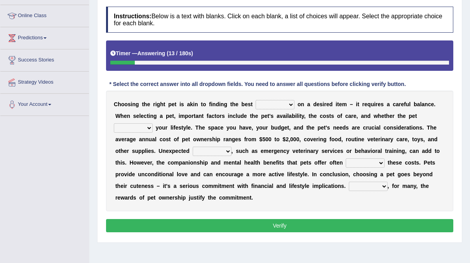
scroll to position [103, 0]
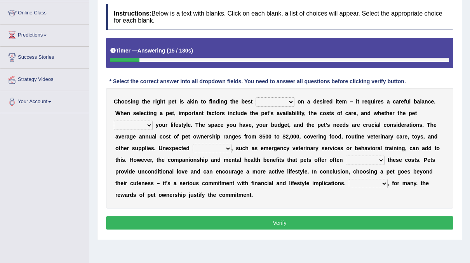
click at [275, 99] on select "deal recipe post theory" at bounding box center [275, 101] width 39 height 9
click at [256, 97] on select "deal recipe post theory" at bounding box center [275, 101] width 39 height 9
click at [275, 98] on select "deal recipe post theory" at bounding box center [275, 101] width 39 height 9
select select "deal"
click at [256, 97] on select "deal recipe post theory" at bounding box center [275, 101] width 39 height 9
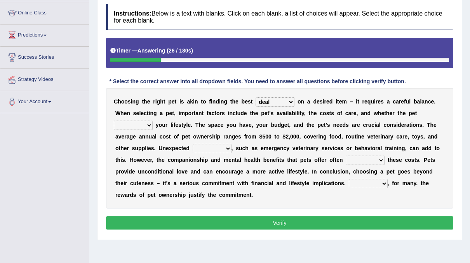
click at [153, 120] on select "fills defies fits expects" at bounding box center [133, 124] width 39 height 9
select select "fits"
click at [153, 120] on select "fills defies fits expects" at bounding box center [133, 124] width 39 height 9
click at [193, 147] on select "expenses bonuses conflicts charts" at bounding box center [212, 148] width 39 height 9
select select "conflicts"
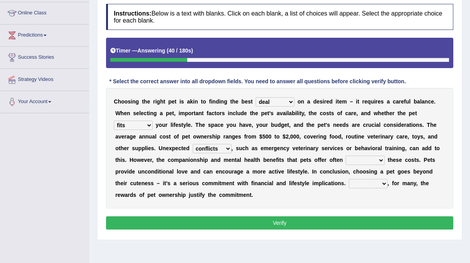
click at [193, 144] on select "expenses bonuses conflicts charts" at bounding box center [212, 148] width 39 height 9
click at [346, 156] on select "appear assume outweigh stretch" at bounding box center [365, 159] width 39 height 9
select select "outweigh"
click at [346, 155] on select "appear assume outweigh stretch" at bounding box center [365, 159] width 39 height 9
click at [349, 183] on select "Yet In addition That is Despite" at bounding box center [368, 183] width 39 height 9
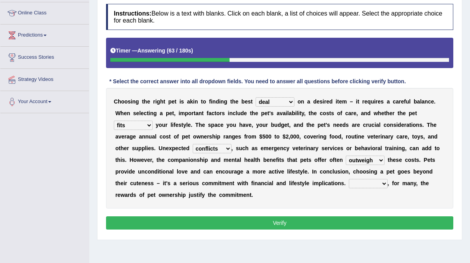
select select "In addition"
click at [349, 179] on select "Yet In addition That is Despite" at bounding box center [368, 183] width 39 height 9
click at [346, 159] on select "appear assume outweigh stretch" at bounding box center [365, 159] width 39 height 9
select select "appear"
click at [346, 155] on select "appear assume outweigh stretch" at bounding box center [365, 159] width 39 height 9
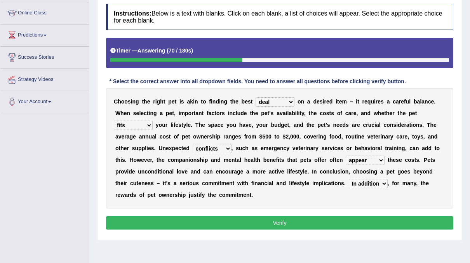
click at [269, 216] on button "Verify" at bounding box center [279, 222] width 347 height 13
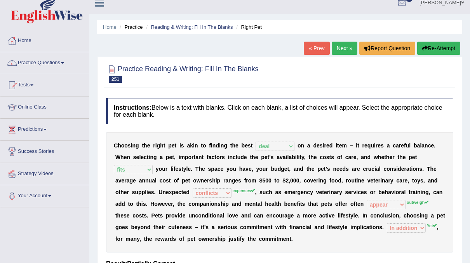
scroll to position [8, 0]
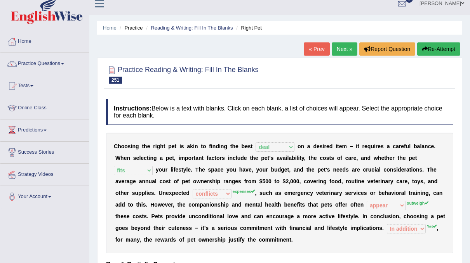
click at [348, 46] on link "Next »" at bounding box center [345, 48] width 26 height 13
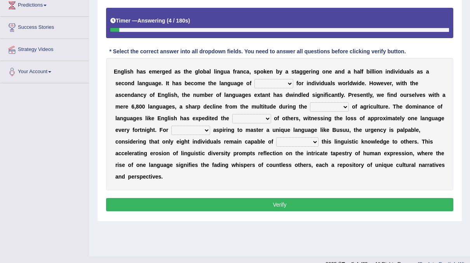
scroll to position [133, 0]
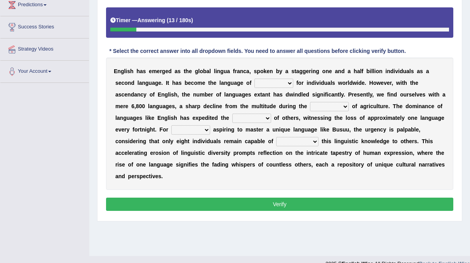
click at [257, 79] on select "selection speech message choice" at bounding box center [274, 83] width 39 height 9
select select "speech"
click at [255, 79] on select "selection speech message choice" at bounding box center [274, 83] width 39 height 9
click at [310, 107] on select "summit harvest [PERSON_NAME]" at bounding box center [329, 106] width 39 height 9
select select "harvest"
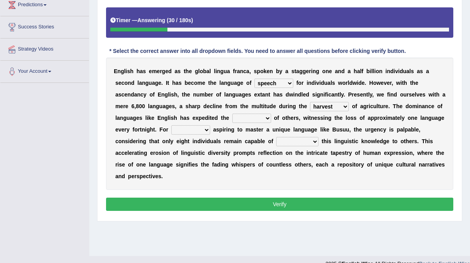
click at [310, 102] on select "summit harvest [PERSON_NAME]" at bounding box center [329, 106] width 39 height 9
click at [232, 114] on select "synthesis policy episode demise" at bounding box center [251, 117] width 39 height 9
select select "policy"
click at [232, 113] on select "synthesis policy episode demise" at bounding box center [251, 117] width 39 height 9
click at [210, 125] on select "they those whose them" at bounding box center [190, 129] width 39 height 9
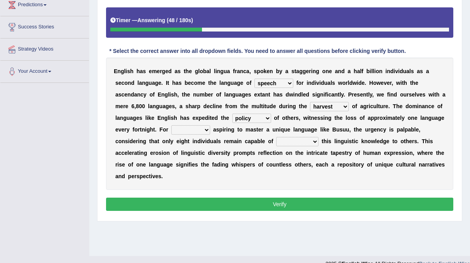
select select "those"
click at [210, 125] on select "they those whose them" at bounding box center [190, 129] width 39 height 9
click at [276, 140] on select "cooperating imparting comprising attributing" at bounding box center [297, 141] width 42 height 9
select select "cooperating"
click at [276, 137] on select "cooperating imparting comprising attributing" at bounding box center [297, 141] width 42 height 9
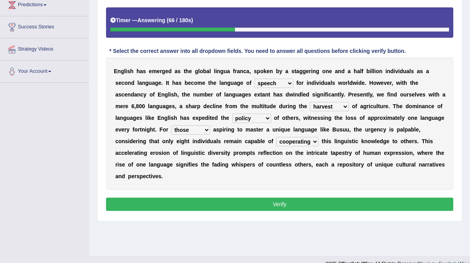
click at [205, 197] on button "Verify" at bounding box center [279, 203] width 347 height 13
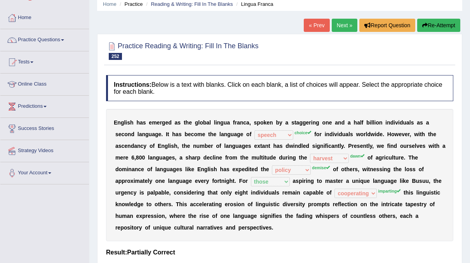
scroll to position [31, 0]
click at [342, 24] on link "Next »" at bounding box center [345, 25] width 26 height 13
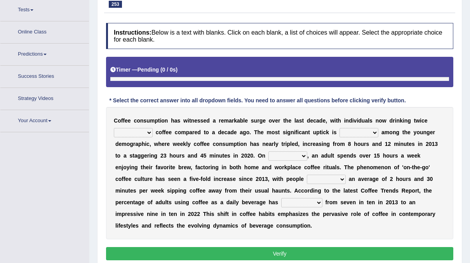
scroll to position [94, 0]
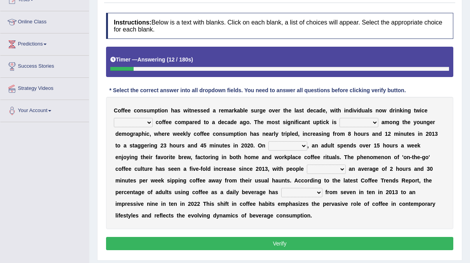
click at [148, 120] on select "more than as more as much of much" at bounding box center [133, 122] width 39 height 9
select select "of much"
click at [114, 118] on select "more than as more as much of much" at bounding box center [133, 122] width 39 height 9
click at [356, 119] on select "noticeable suitable beneficial arranged" at bounding box center [359, 122] width 39 height 9
select select "beneficial"
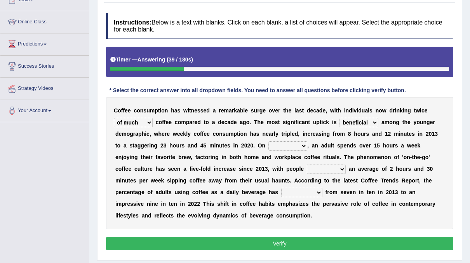
click at [340, 118] on select "noticeable suitable beneficial arranged" at bounding box center [359, 122] width 39 height 9
click at [281, 146] on select "average argument emphasis demand" at bounding box center [288, 145] width 39 height 9
select select "average"
click at [269, 141] on select "average argument emphasis demand" at bounding box center [288, 145] width 39 height 9
click at [307, 169] on select "spending estimating emerging reserving" at bounding box center [326, 168] width 39 height 9
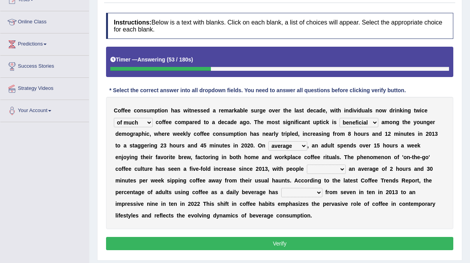
select select "spending"
click at [307, 164] on select "spending estimating emerging reserving" at bounding box center [326, 168] width 39 height 9
click at [281, 193] on select "established objected risen aided" at bounding box center [301, 192] width 41 height 9
click at [281, 188] on select "established objected risen aided" at bounding box center [301, 192] width 41 height 9
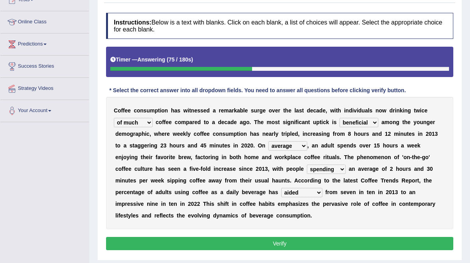
select select "objected"
click at [281, 188] on select "established objected risen aided" at bounding box center [301, 192] width 41 height 9
click at [208, 239] on button "Verify" at bounding box center [279, 243] width 347 height 13
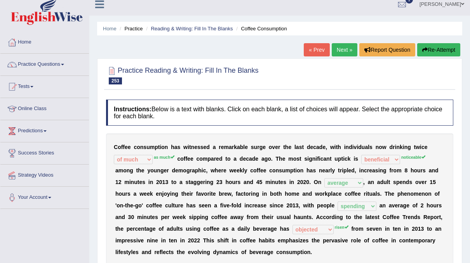
scroll to position [6, 0]
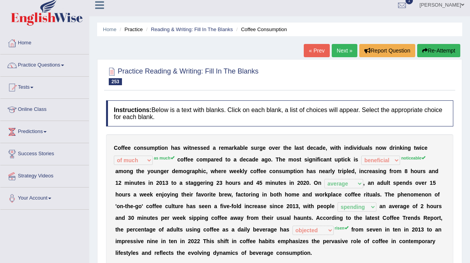
click at [344, 51] on link "Next »" at bounding box center [345, 50] width 26 height 13
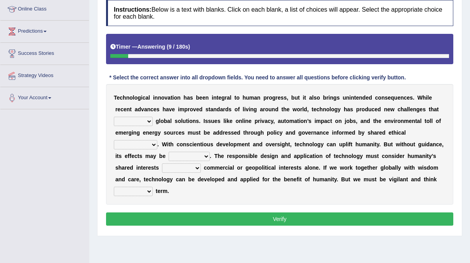
click at [153, 117] on select "employ expand facilitate demand" at bounding box center [133, 121] width 39 height 9
click at [417, 118] on b "a" at bounding box center [418, 121] width 3 height 6
click at [153, 117] on select "employ expand facilitate demand" at bounding box center [133, 121] width 39 height 9
select select "expand"
click at [153, 117] on select "employ expand facilitate demand" at bounding box center [133, 121] width 39 height 9
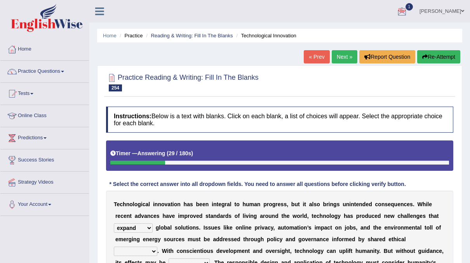
click at [444, 10] on link "[PERSON_NAME]" at bounding box center [442, 10] width 56 height 20
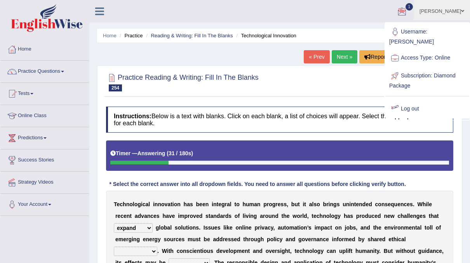
click at [412, 100] on link "Log out" at bounding box center [428, 109] width 84 height 18
